Goal: Information Seeking & Learning: Learn about a topic

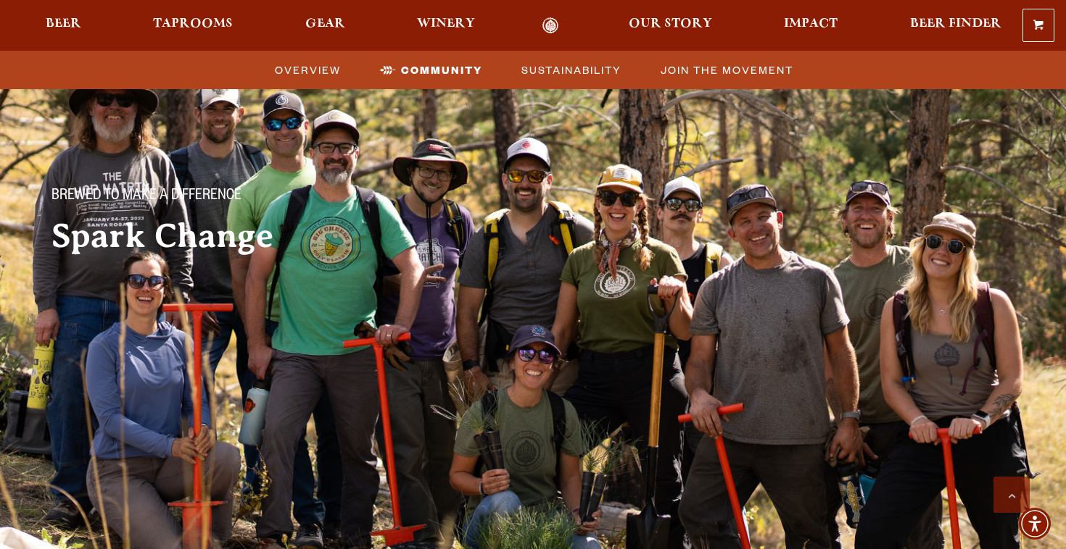
scroll to position [2295, 0]
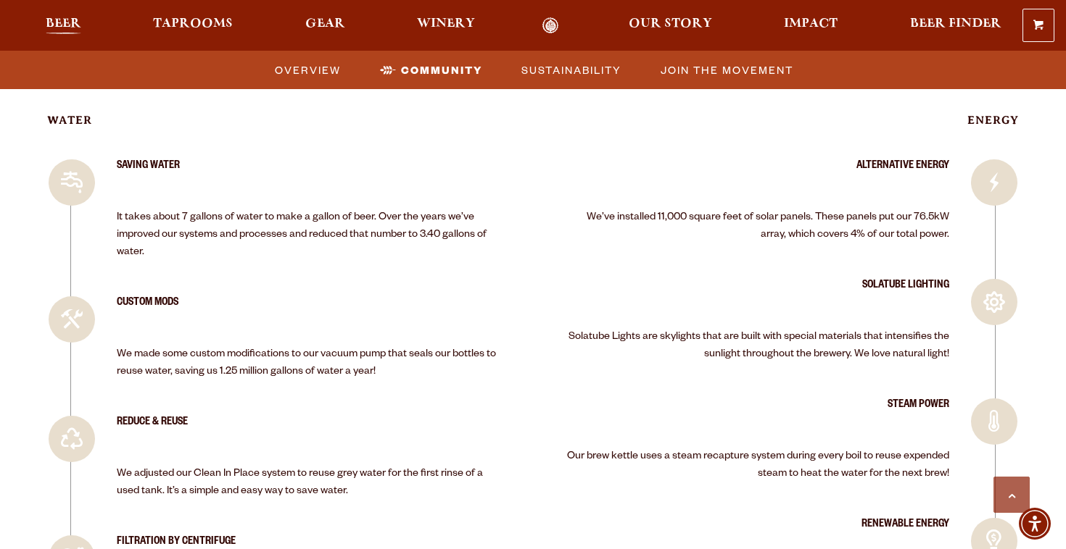
click at [68, 20] on span "Beer" at bounding box center [64, 24] width 36 height 12
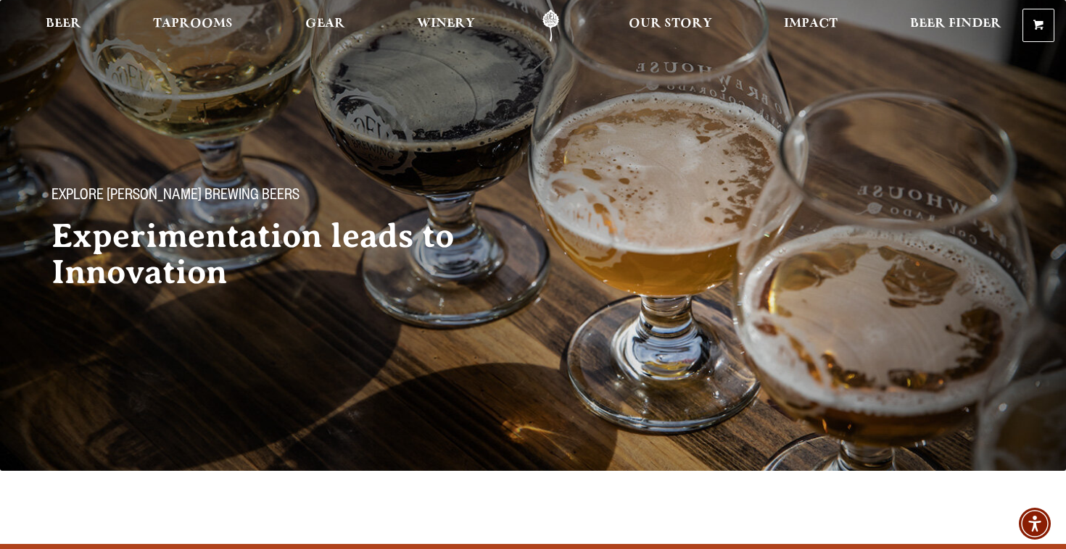
click at [207, 239] on h2 "Experimentation leads to Innovation" at bounding box center [277, 254] width 452 height 72
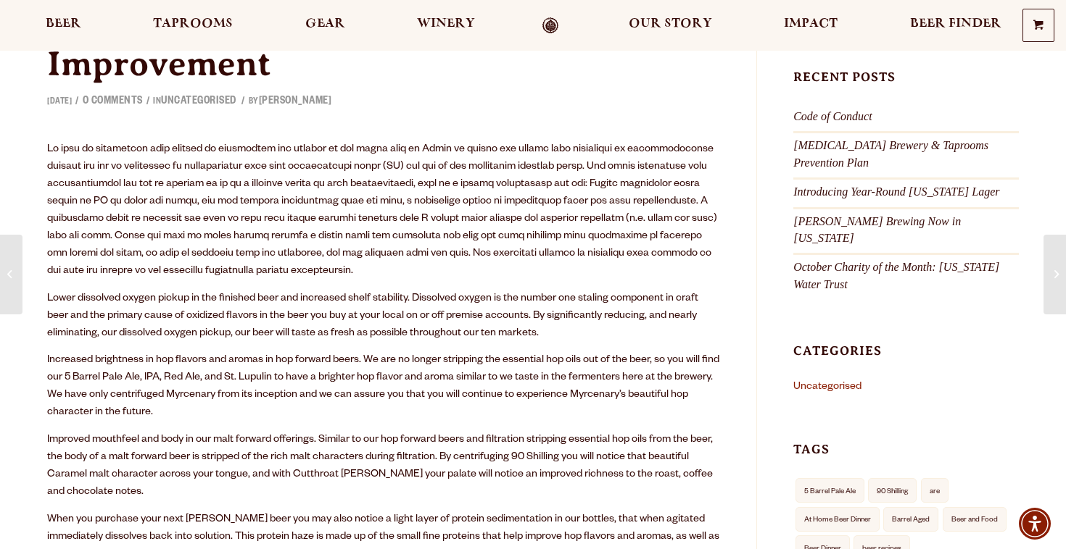
scroll to position [95, 0]
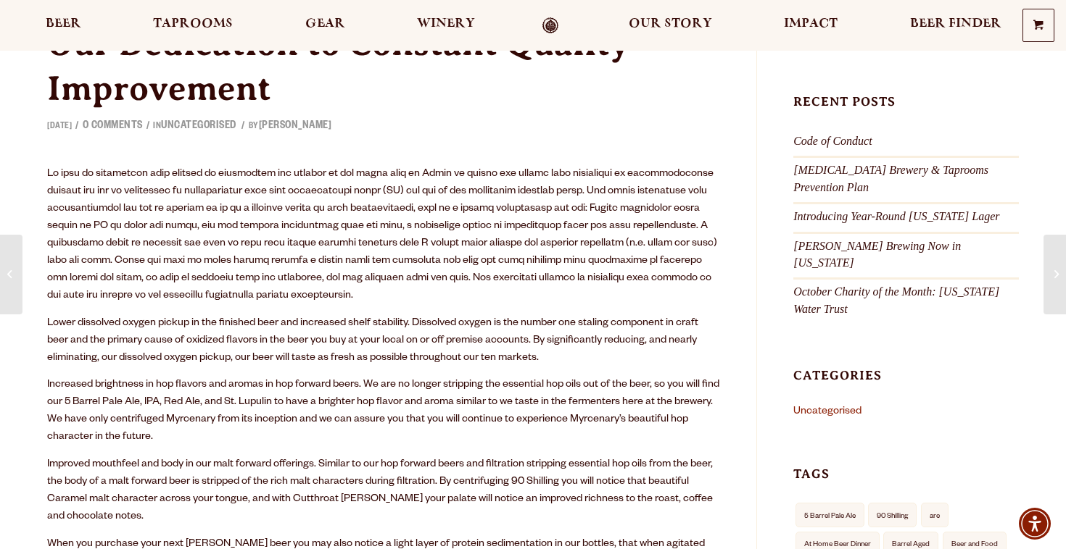
click at [675, 481] on p "Improved mouthfeel and body in our malt forward offerings. Similar to our hop f…" at bounding box center [383, 492] width 673 height 70
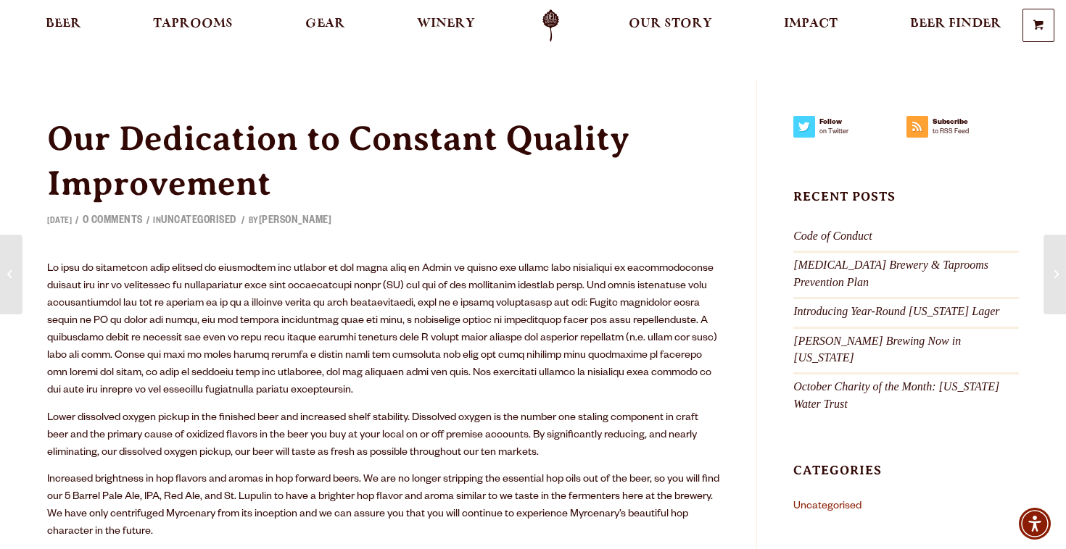
scroll to position [0, 0]
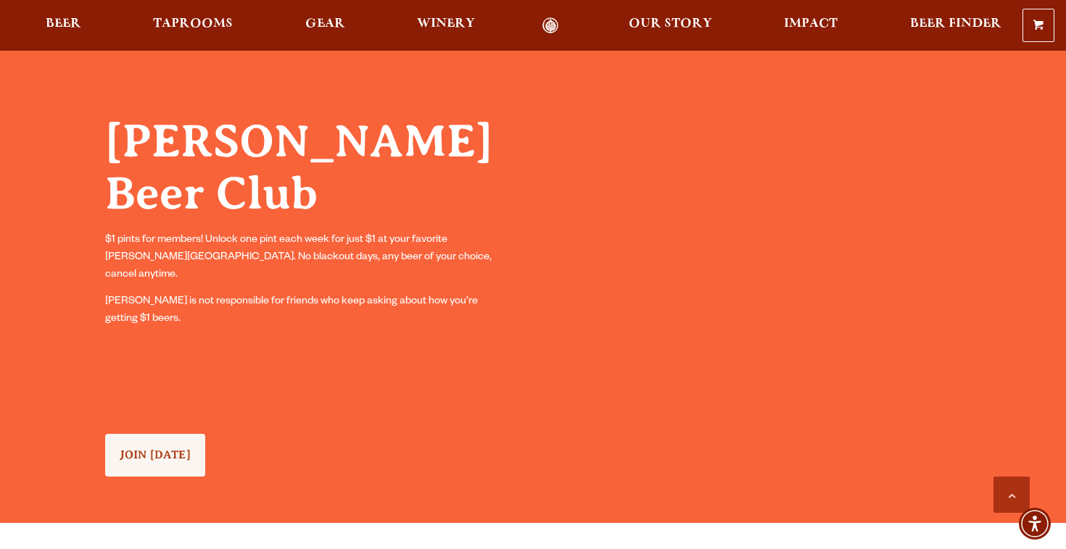
scroll to position [1160, 0]
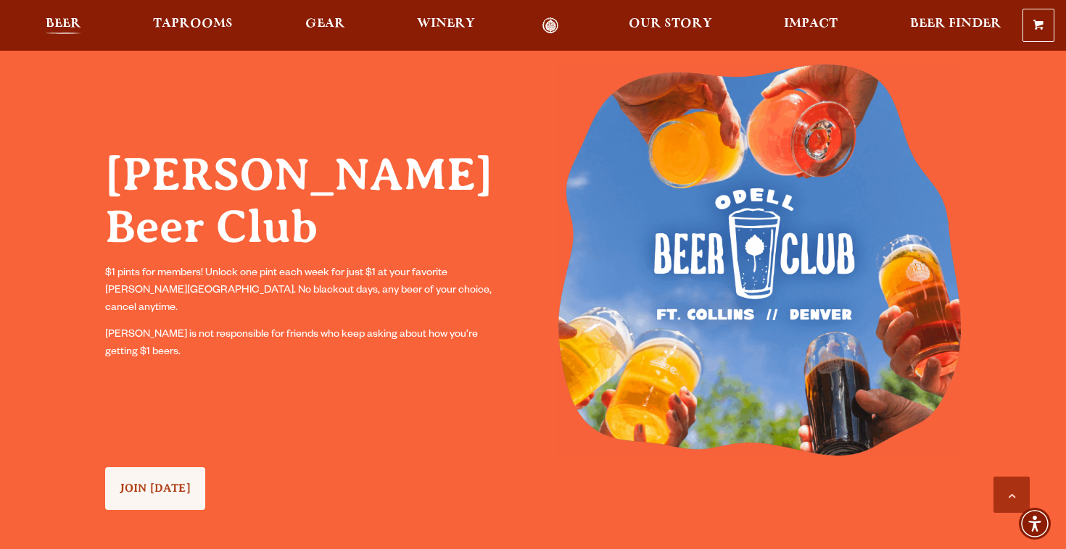
click at [55, 30] on span "Beer" at bounding box center [64, 24] width 36 height 12
